Goal: Find specific page/section: Find specific page/section

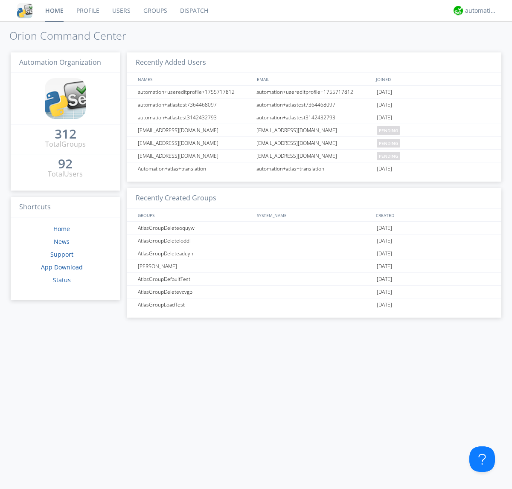
click at [193, 11] on link "Dispatch" at bounding box center [194, 10] width 41 height 21
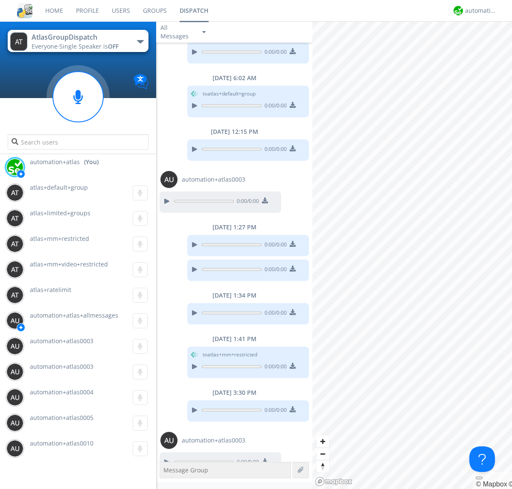
scroll to position [103, 0]
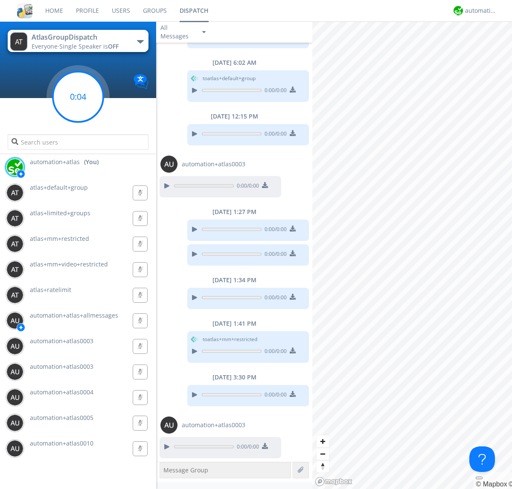
click at [78, 97] on g at bounding box center [78, 97] width 50 height 50
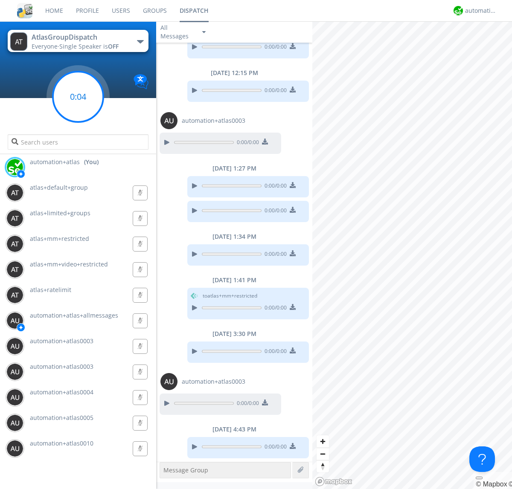
scroll to position [171, 0]
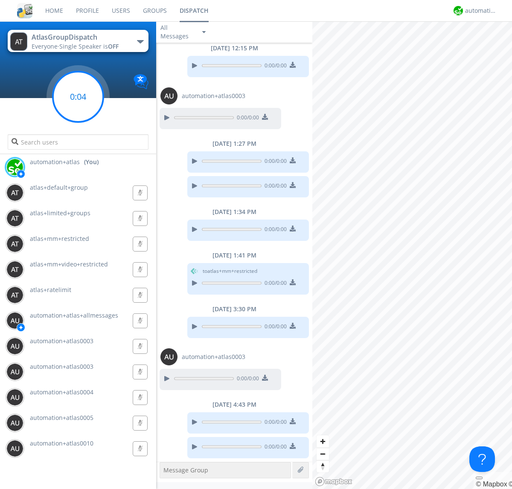
click at [78, 97] on g at bounding box center [78, 97] width 50 height 50
click at [479, 11] on div "automation+atlas" at bounding box center [481, 10] width 32 height 9
